Goal: Transaction & Acquisition: Purchase product/service

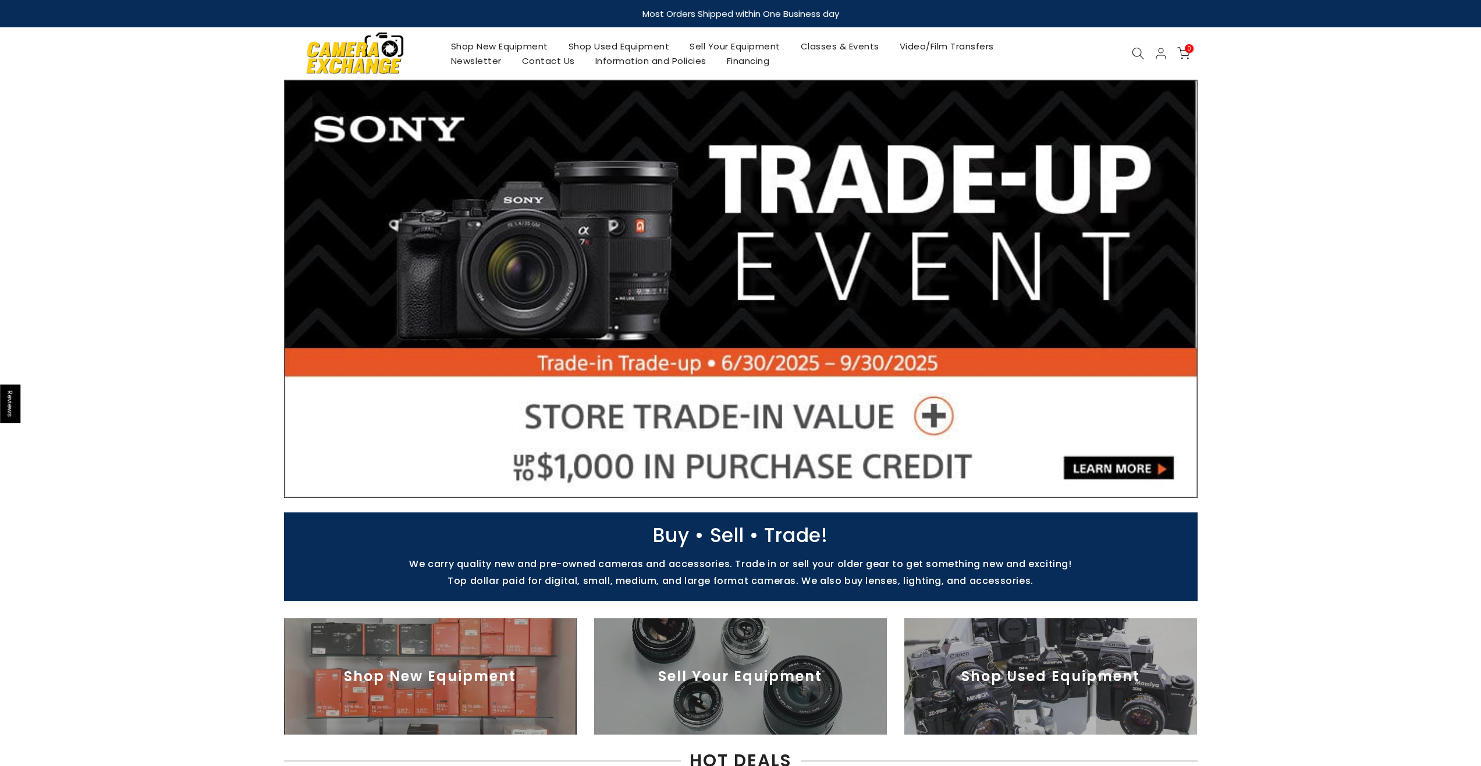
click at [611, 40] on link "Shop Used Equipment" at bounding box center [619, 46] width 122 height 15
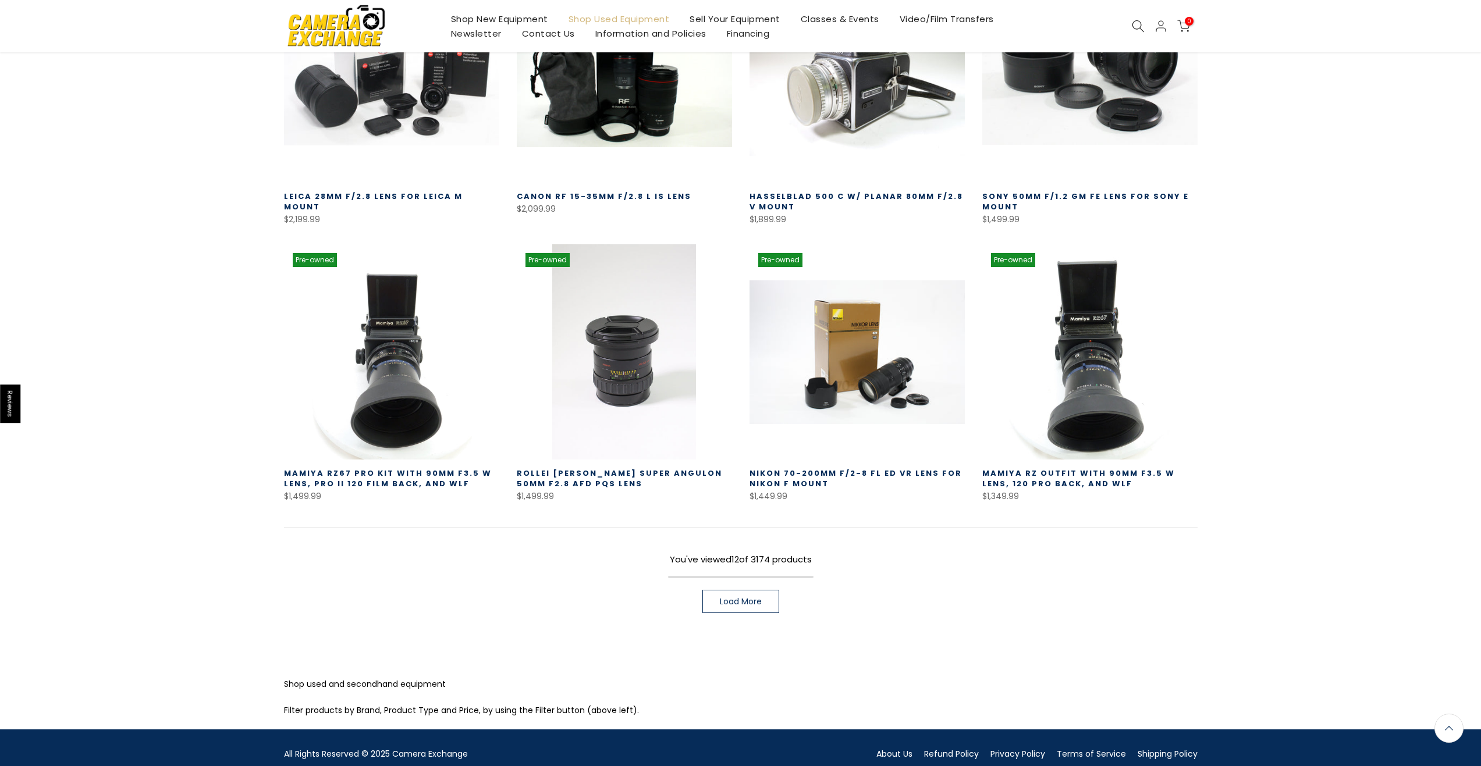
scroll to position [581, 0]
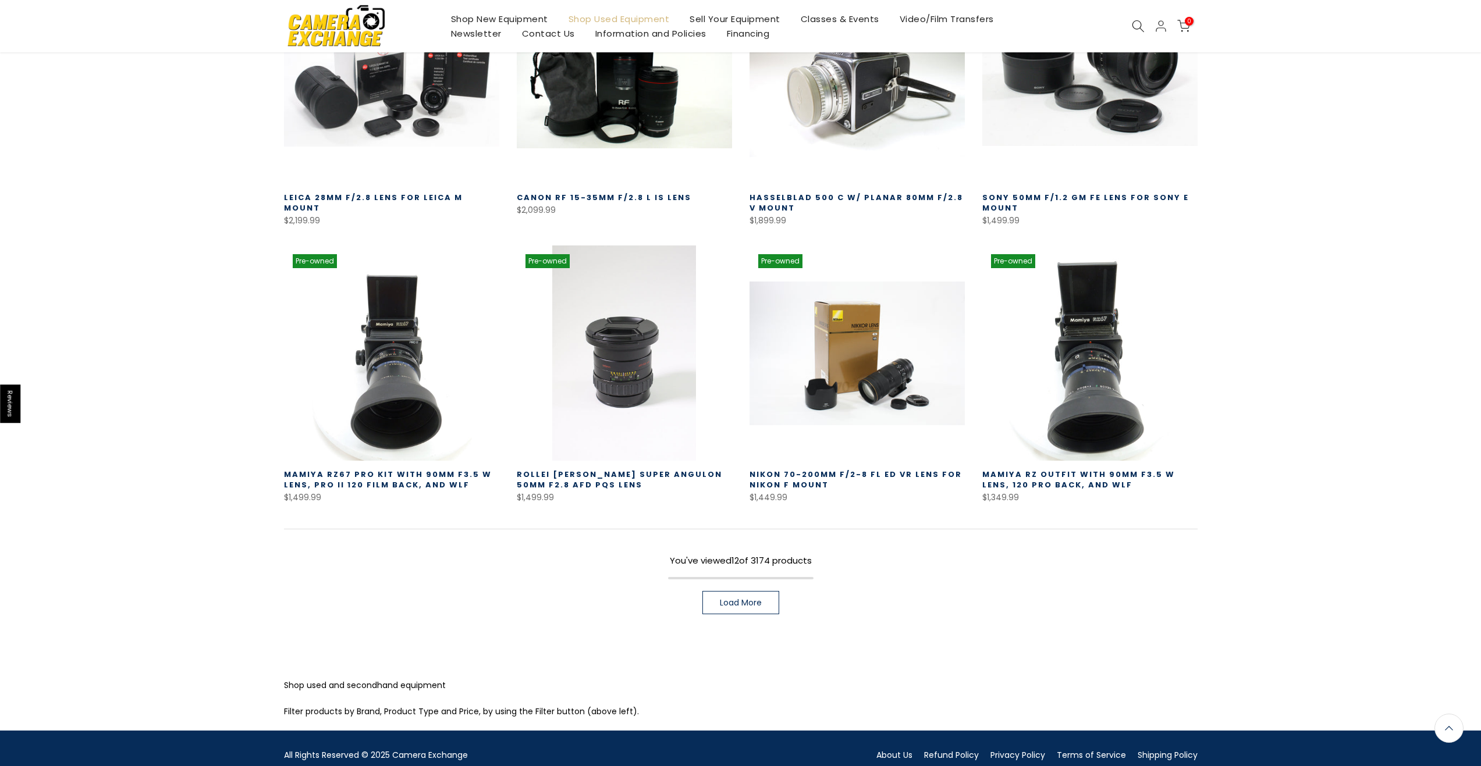
click at [758, 599] on span "Load More" at bounding box center [741, 603] width 42 height 8
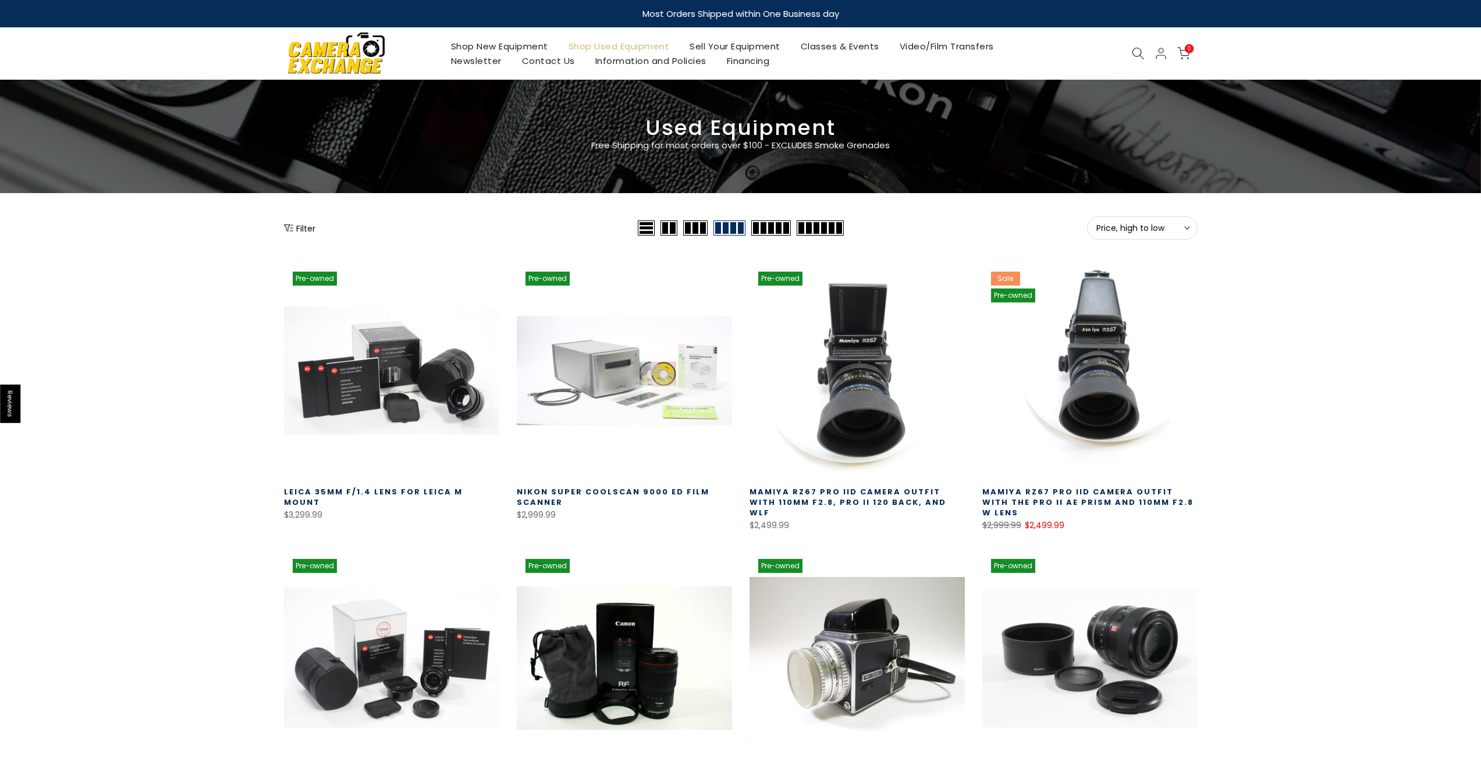
click at [1135, 57] on icon at bounding box center [1138, 53] width 13 height 13
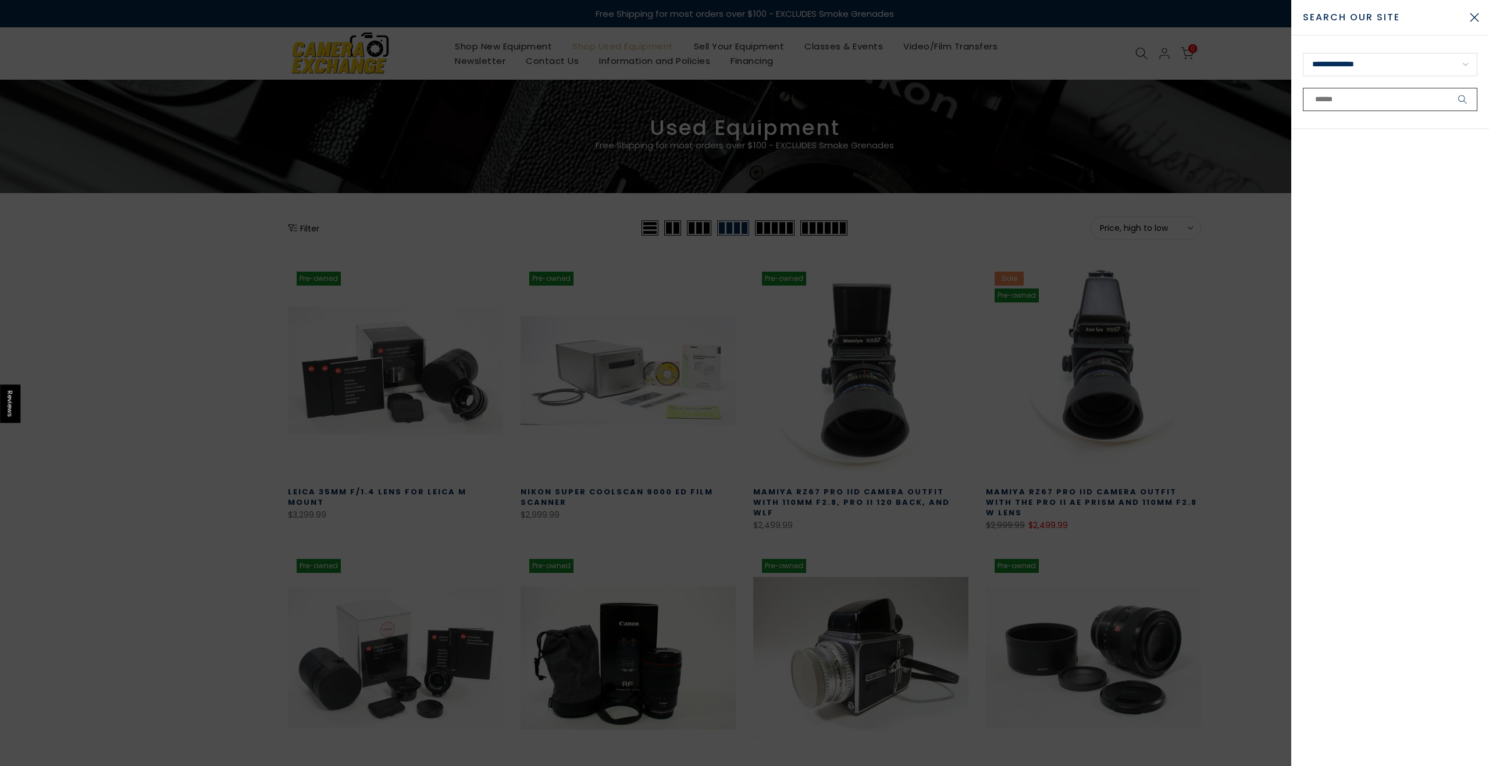
click at [1334, 99] on input "text" at bounding box center [1390, 99] width 175 height 23
type input "********"
click at [1449, 88] on button "submit" at bounding box center [1463, 99] width 29 height 23
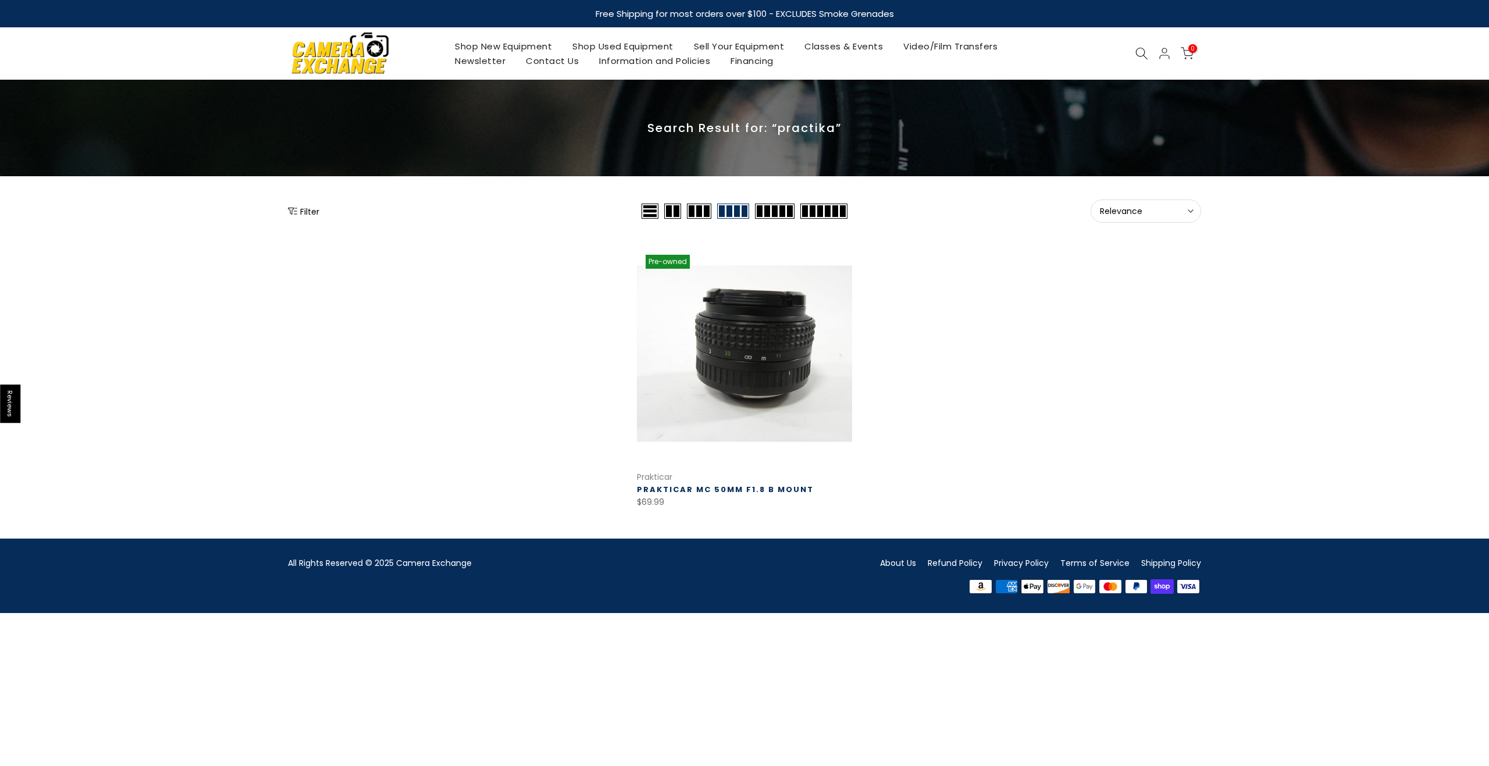
click at [794, 316] on link at bounding box center [744, 353] width 215 height 215
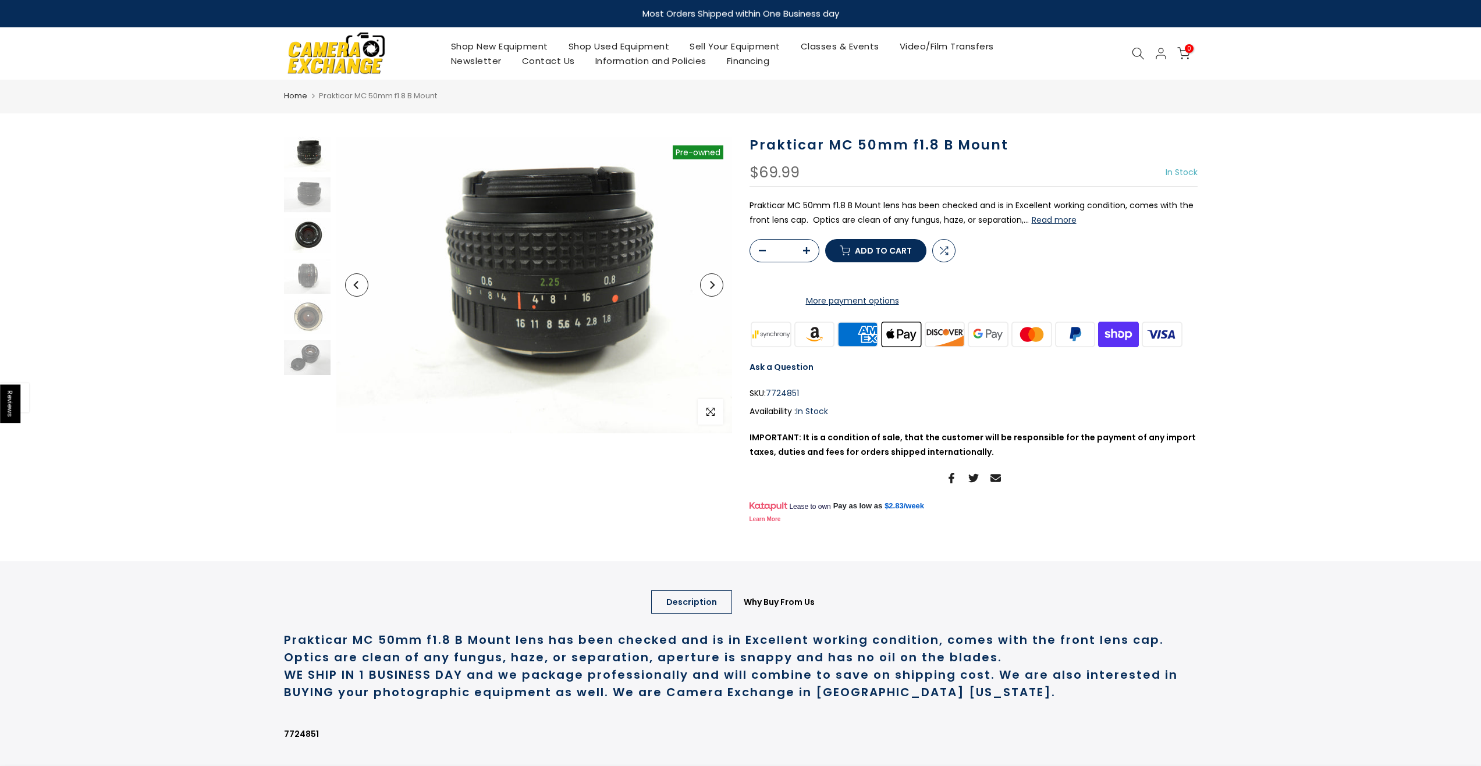
click at [311, 237] on img at bounding box center [307, 235] width 47 height 35
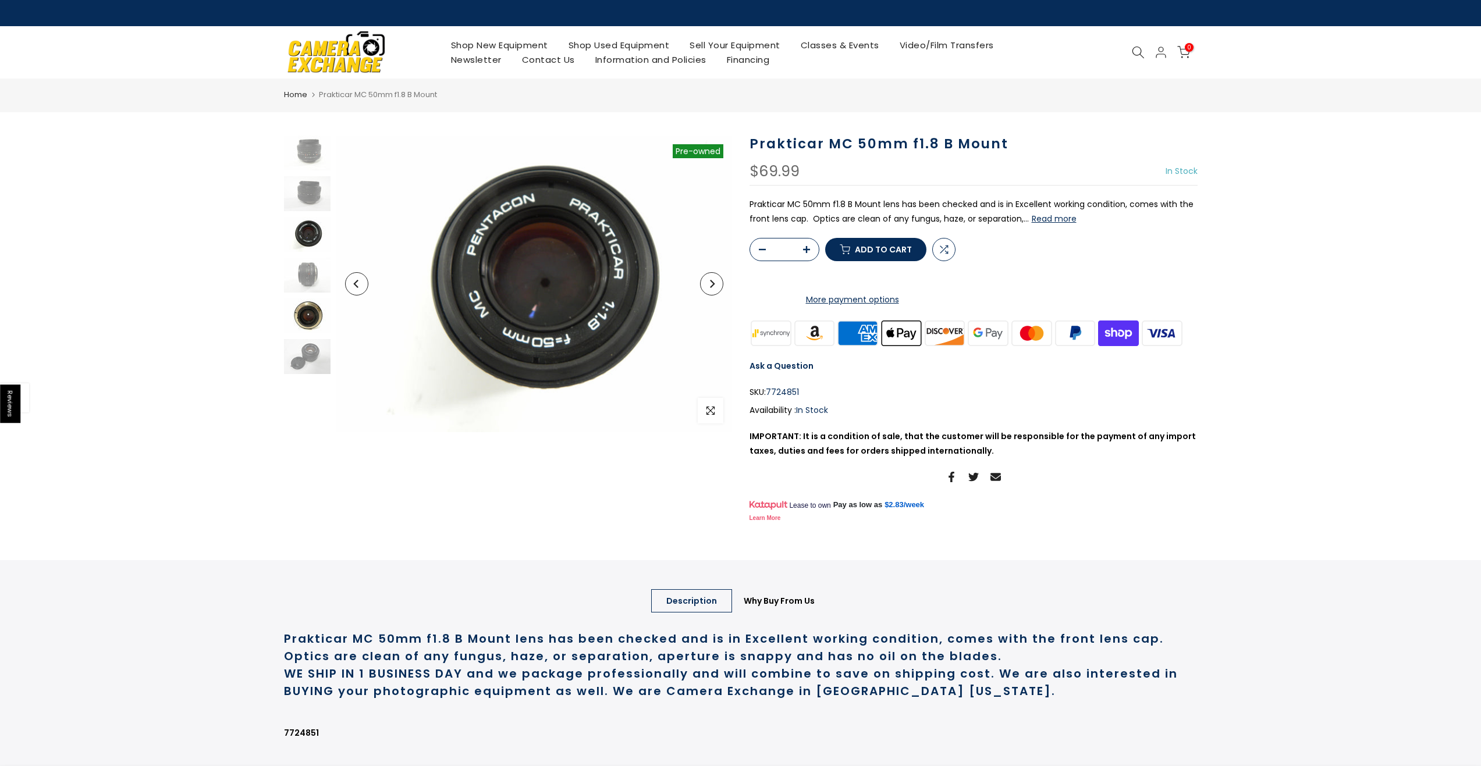
click at [306, 323] on img at bounding box center [307, 315] width 47 height 35
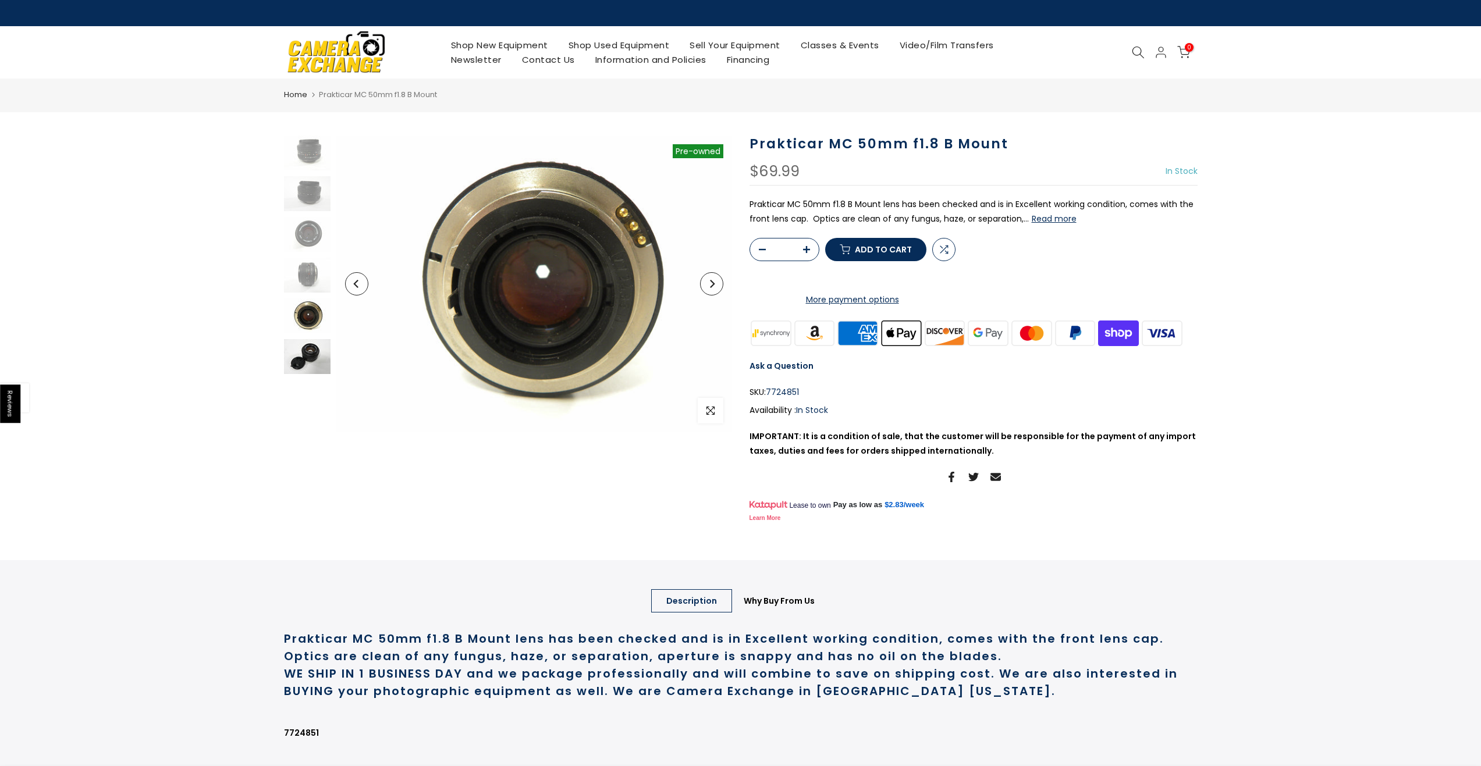
click at [302, 354] on img at bounding box center [307, 356] width 47 height 35
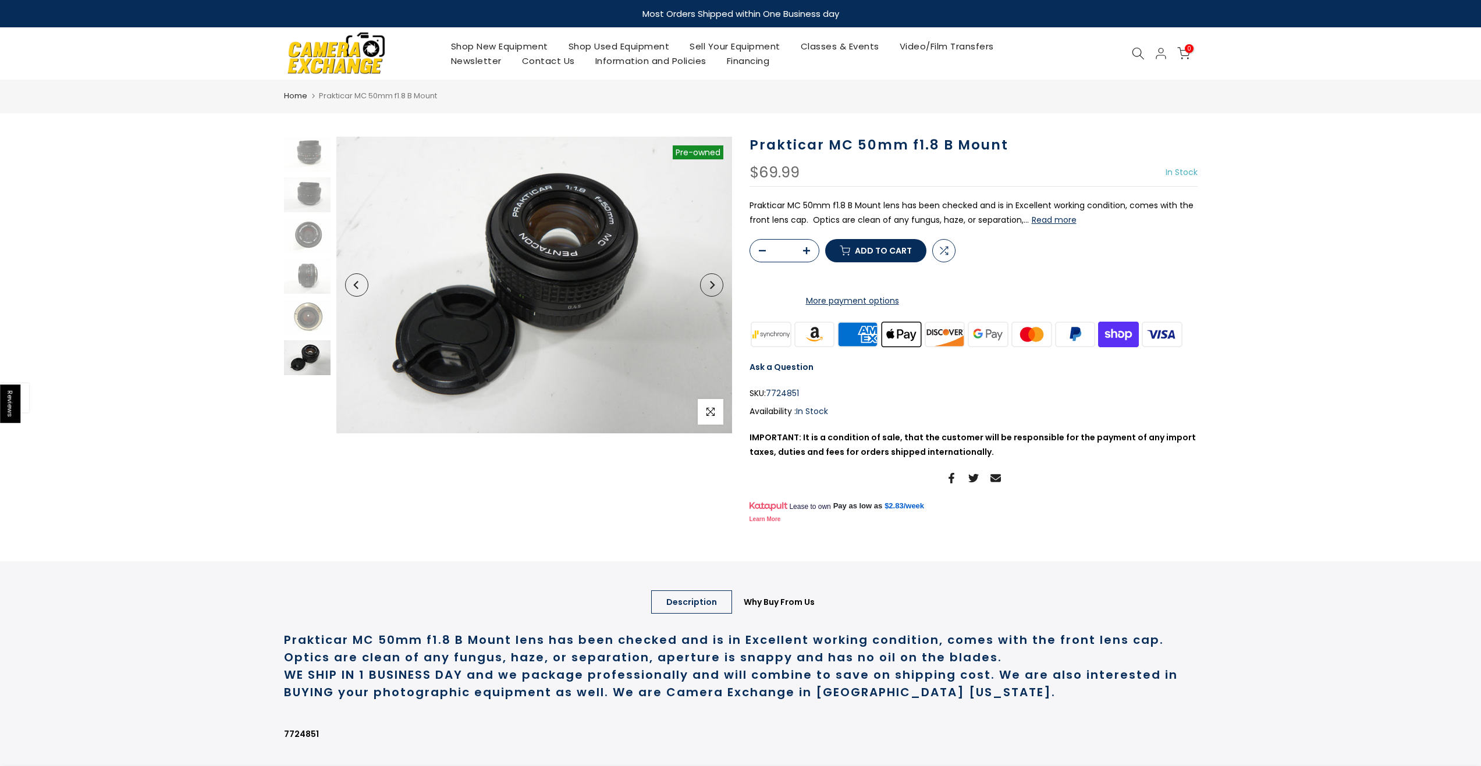
click at [362, 55] on img at bounding box center [336, 53] width 99 height 50
